Goal: Task Accomplishment & Management: Use online tool/utility

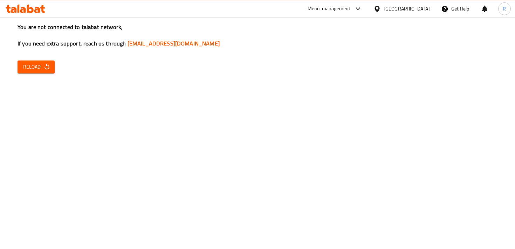
click at [354, 6] on div at bounding box center [356, 9] width 12 height 8
click at [305, 59] on div "All Plugins Agent Campaigns Center Menu-management" at bounding box center [310, 46] width 105 height 47
click at [302, 63] on div "All Plugins Agent Campaigns Center Menu-management" at bounding box center [310, 46] width 105 height 47
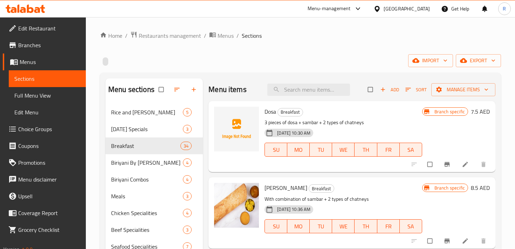
click at [65, 42] on span "Branches" at bounding box center [49, 45] width 62 height 8
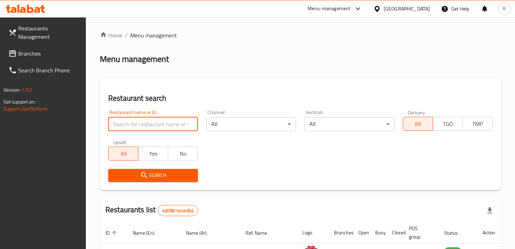
click at [156, 125] on input "search" at bounding box center [153, 124] width 90 height 14
type input "chennai biryani"
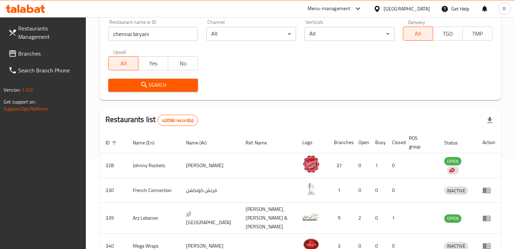
scroll to position [63, 0]
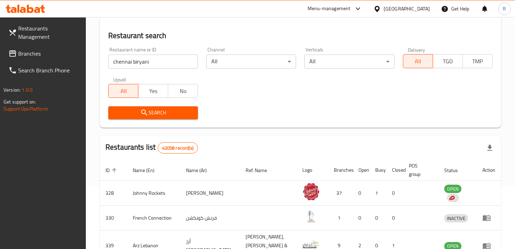
click at [175, 115] on span "Search" at bounding box center [153, 113] width 78 height 9
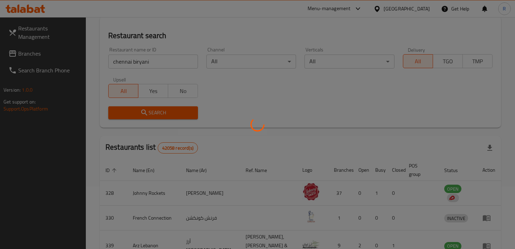
scroll to position [57, 0]
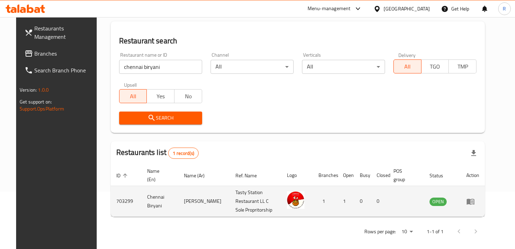
click at [474, 199] on icon "enhanced table" at bounding box center [470, 202] width 8 height 6
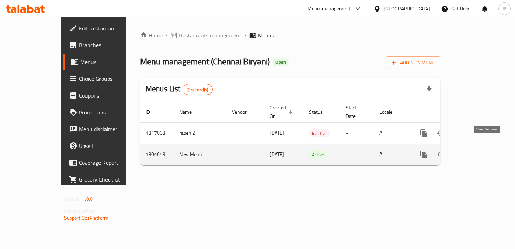
click at [477, 152] on icon "enhanced table" at bounding box center [474, 155] width 6 height 6
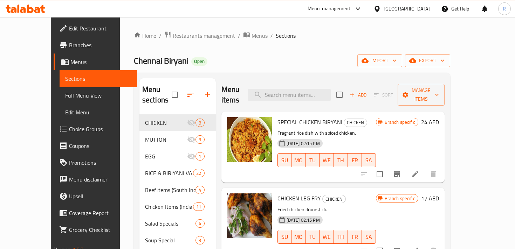
click at [69, 49] on span "Branches" at bounding box center [100, 45] width 62 height 8
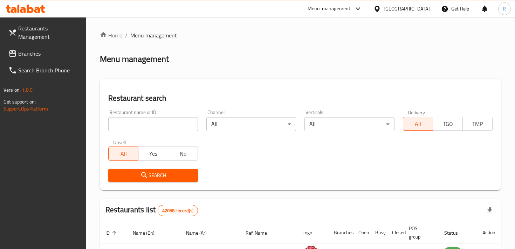
click at [131, 126] on input "search" at bounding box center [153, 124] width 90 height 14
type input "696448"
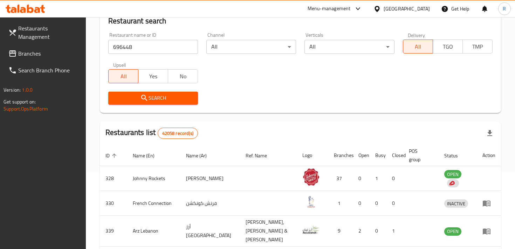
scroll to position [74, 0]
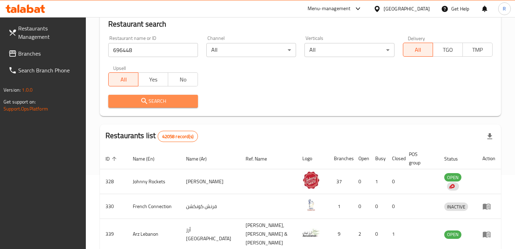
click at [156, 104] on span "Search" at bounding box center [153, 101] width 78 height 9
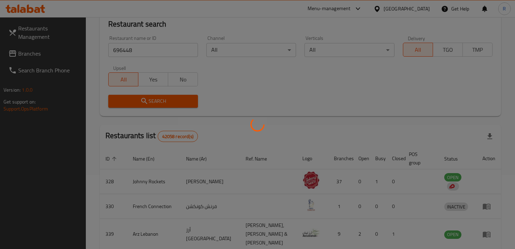
scroll to position [37, 0]
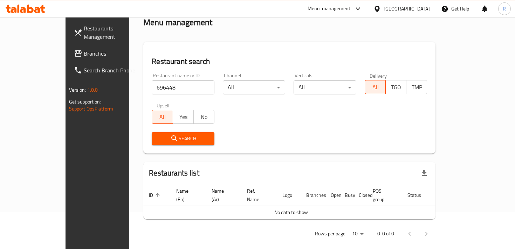
click at [152, 86] on input "696448" at bounding box center [183, 88] width 63 height 14
drag, startPoint x: 146, startPoint y: 87, endPoint x: 88, endPoint y: 87, distance: 58.1
click at [129, 87] on div "Home / Menu management Menu management Restaurant search Restaurant name or ID …" at bounding box center [289, 118] width 320 height 277
click at [152, 84] on input "search" at bounding box center [183, 88] width 63 height 14
click at [163, 138] on span "Search" at bounding box center [182, 138] width 51 height 9
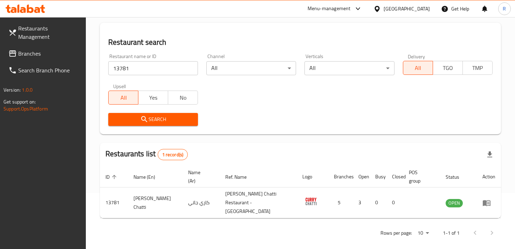
scroll to position [56, 0]
click at [145, 75] on div "Restaurant name or ID 13781 Restaurant name or ID" at bounding box center [153, 64] width 98 height 30
click at [145, 71] on input "13781" at bounding box center [153, 68] width 90 height 14
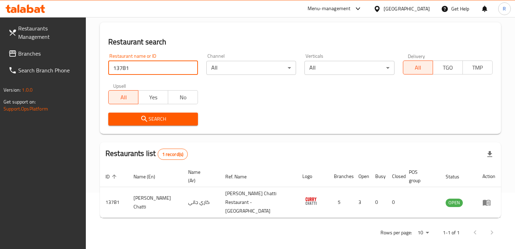
drag, startPoint x: 145, startPoint y: 71, endPoint x: 89, endPoint y: 67, distance: 55.5
click at [90, 67] on div "Home / Menu management Menu management Restaurant search Restaurant name or ID …" at bounding box center [300, 108] width 429 height 295
type input "r"
type input "tasty station"
click button "Search" at bounding box center [153, 119] width 90 height 13
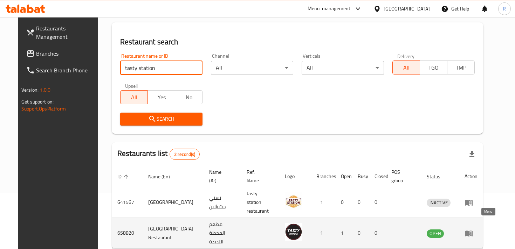
click at [472, 231] on icon "enhanced table" at bounding box center [469, 234] width 8 height 6
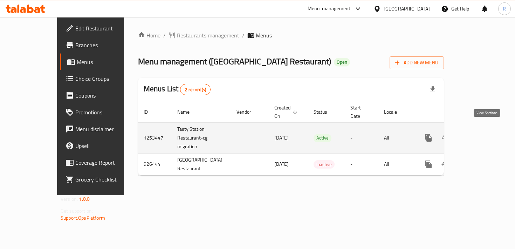
click at [483, 134] on icon "enhanced table" at bounding box center [478, 138] width 8 height 8
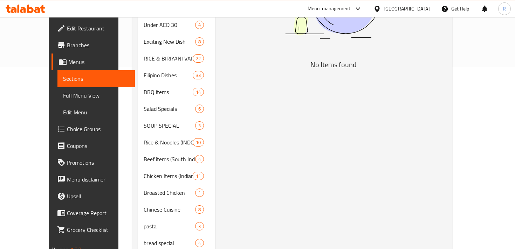
scroll to position [153, 0]
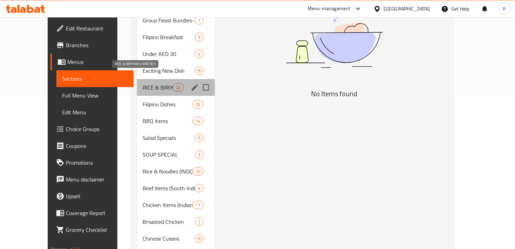
click at [155, 83] on span "RICE & BIRIYANI VARIETIES" at bounding box center [157, 87] width 30 height 8
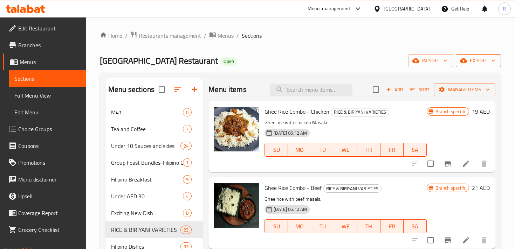
click at [489, 59] on span "export" at bounding box center [478, 60] width 34 height 9
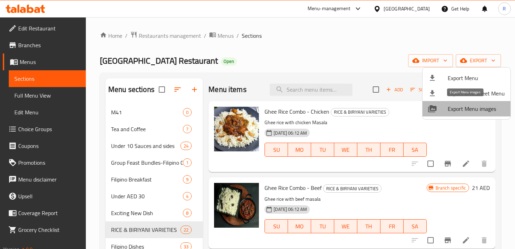
click at [483, 110] on span "Export Menu images" at bounding box center [475, 109] width 57 height 8
